Goal: Transaction & Acquisition: Obtain resource

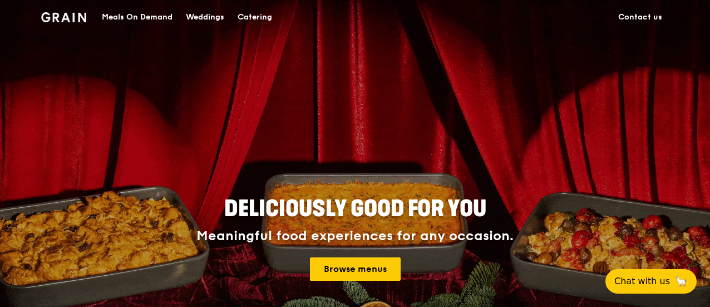
click at [153, 18] on div "Meals On Demand" at bounding box center [137, 17] width 71 height 33
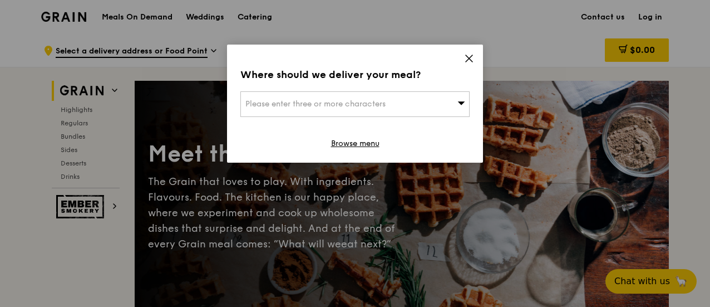
click at [466, 57] on icon at bounding box center [469, 58] width 10 height 10
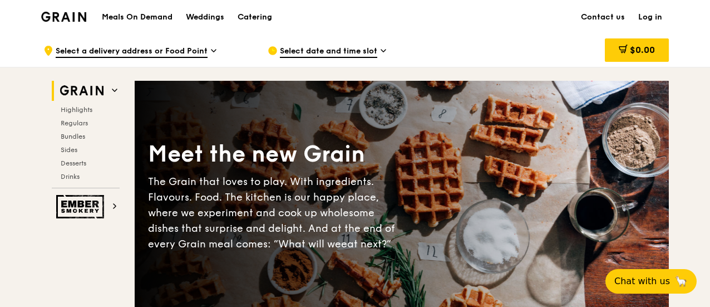
click at [87, 19] on div "Meals On Demand Weddings Catering Contact us Log in" at bounding box center [355, 17] width 628 height 34
click at [207, 53] on div ".cls-1 { fill: none; stroke: #fff; stroke-linecap: round; stroke-linejoin: roun…" at bounding box center [146, 50] width 207 height 33
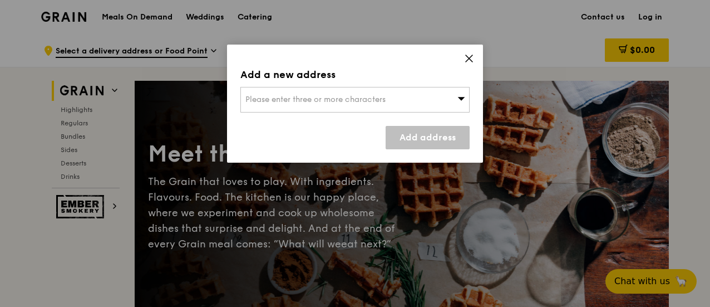
click at [298, 97] on span "Please enter three or more characters" at bounding box center [316, 99] width 140 height 9
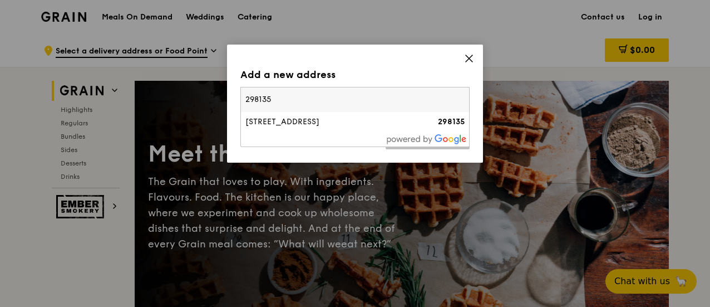
type input "298135"
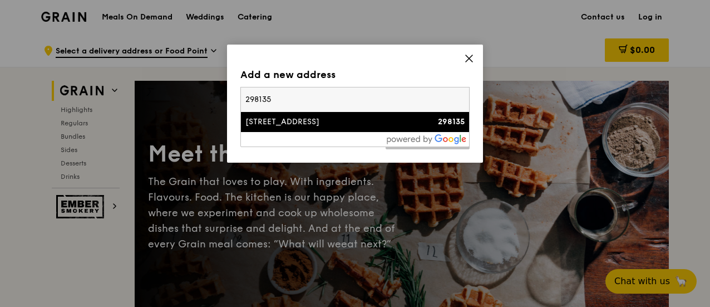
click at [301, 120] on div "510 Thomson Road" at bounding box center [328, 121] width 165 height 11
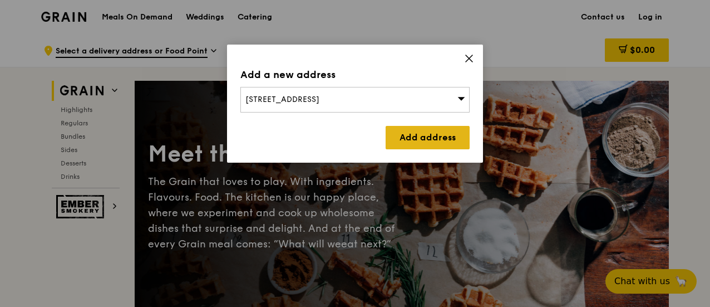
click at [412, 132] on link "Add address" at bounding box center [428, 137] width 84 height 23
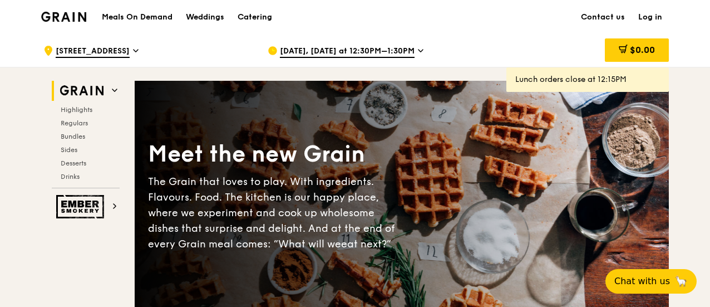
click at [346, 54] on span "Aug 19, Today at 12:30PM–1:30PM" at bounding box center [347, 52] width 135 height 12
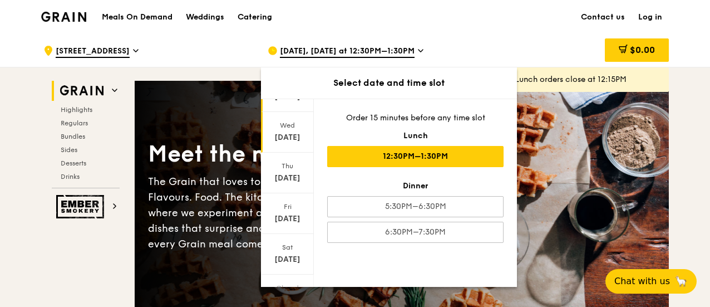
scroll to position [111, 0]
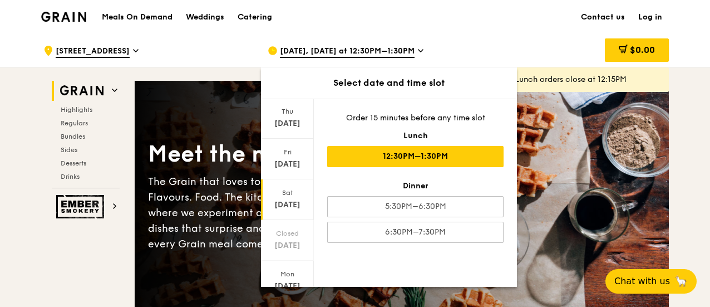
click at [295, 193] on div "Sat" at bounding box center [288, 192] width 50 height 9
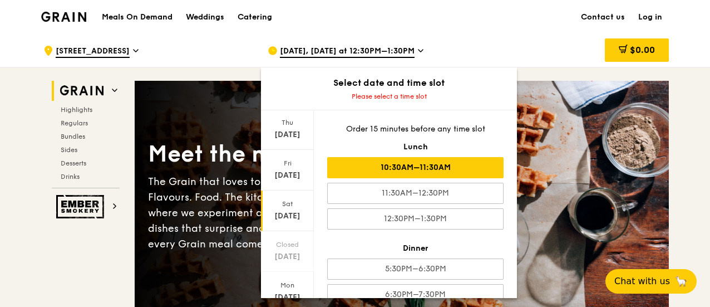
click at [450, 163] on div "10:30AM–11:30AM" at bounding box center [415, 167] width 176 height 21
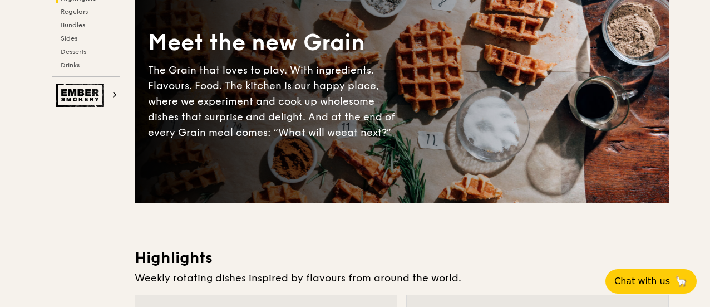
scroll to position [0, 0]
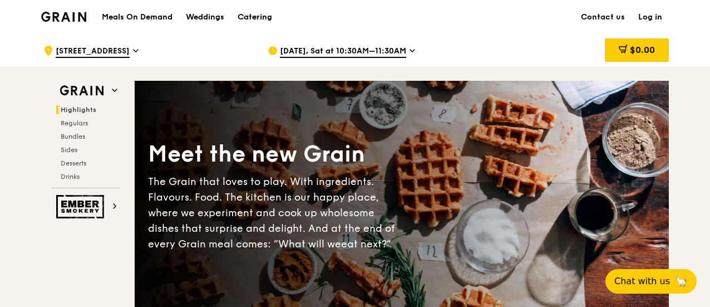
click at [255, 18] on div "Catering" at bounding box center [255, 17] width 35 height 33
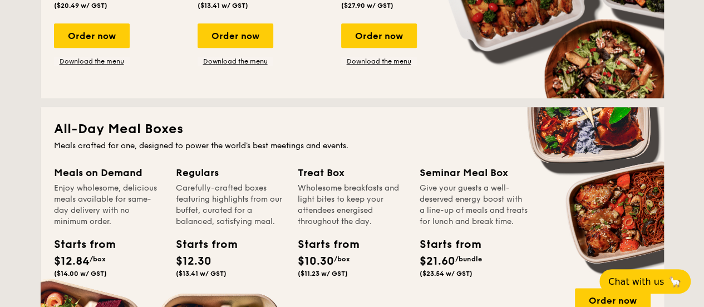
scroll to position [724, 0]
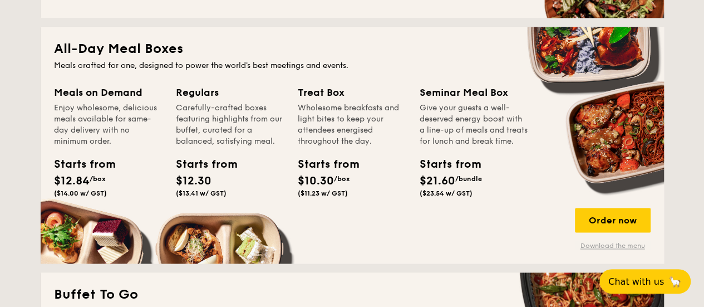
click at [615, 246] on link "Download the menu" at bounding box center [613, 245] width 76 height 9
